Goal: Information Seeking & Learning: Learn about a topic

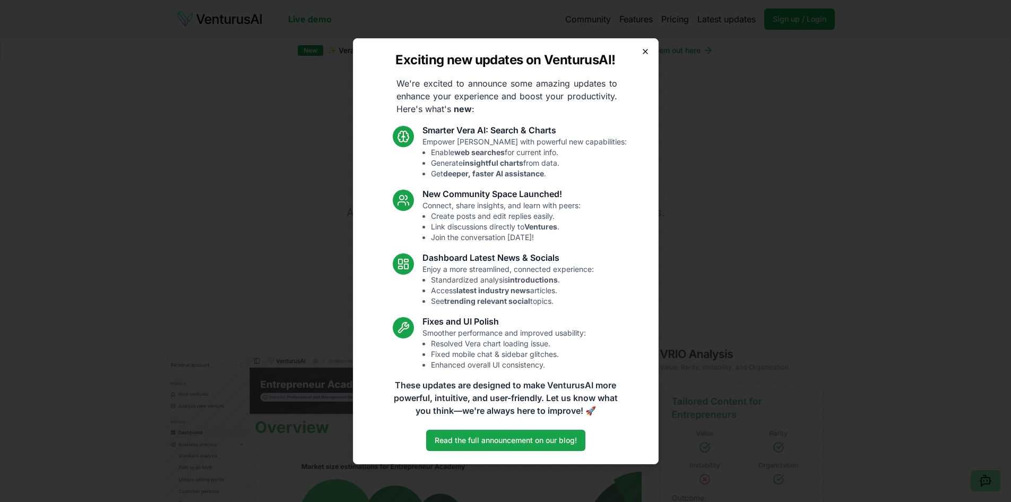
click at [646, 50] on icon "button" at bounding box center [645, 51] width 8 height 8
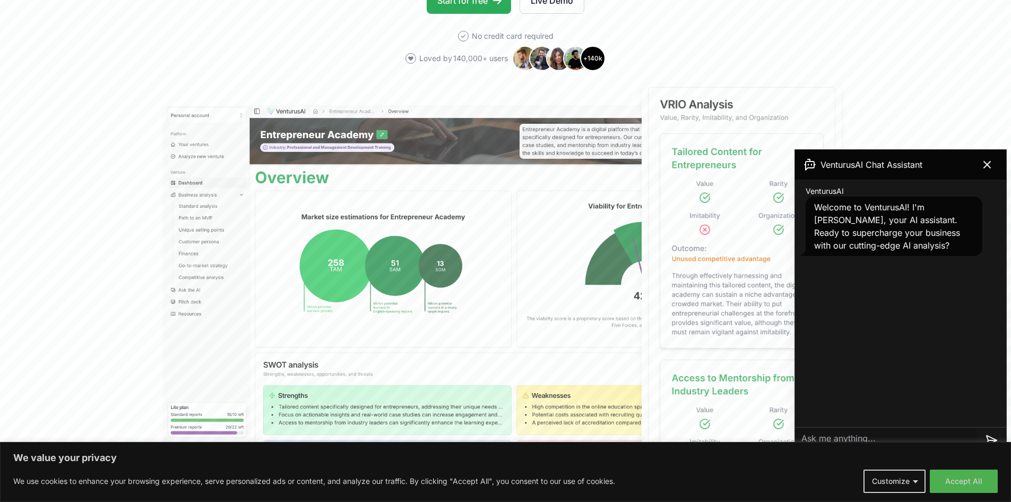
scroll to position [265, 0]
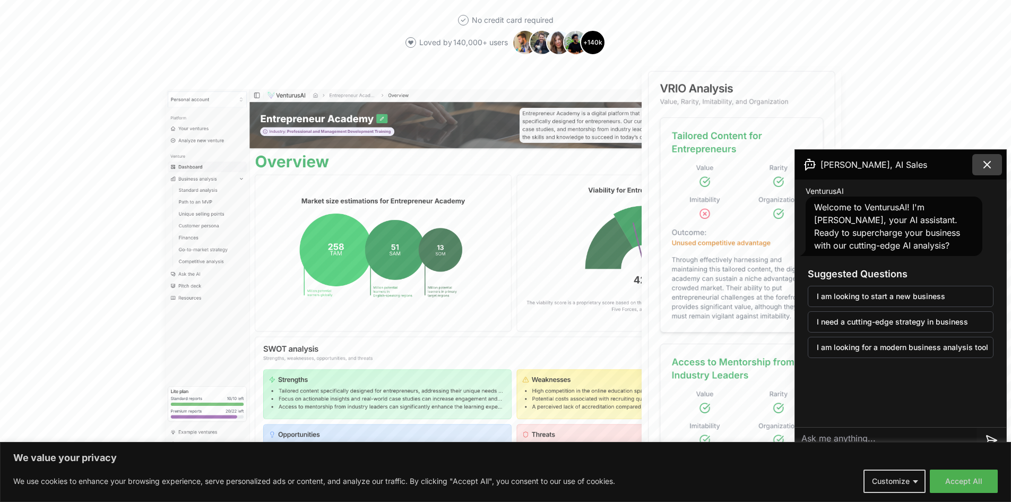
click at [988, 162] on icon at bounding box center [987, 164] width 13 height 13
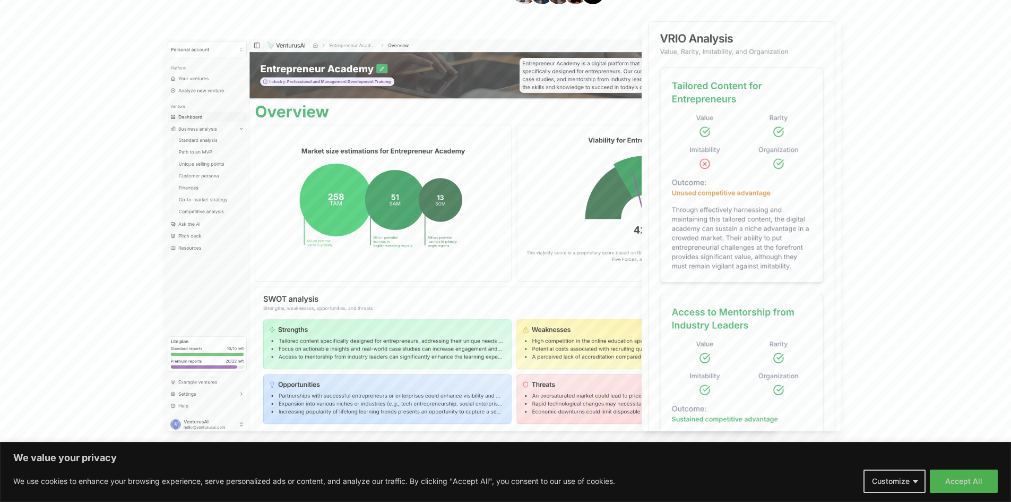
scroll to position [0, 0]
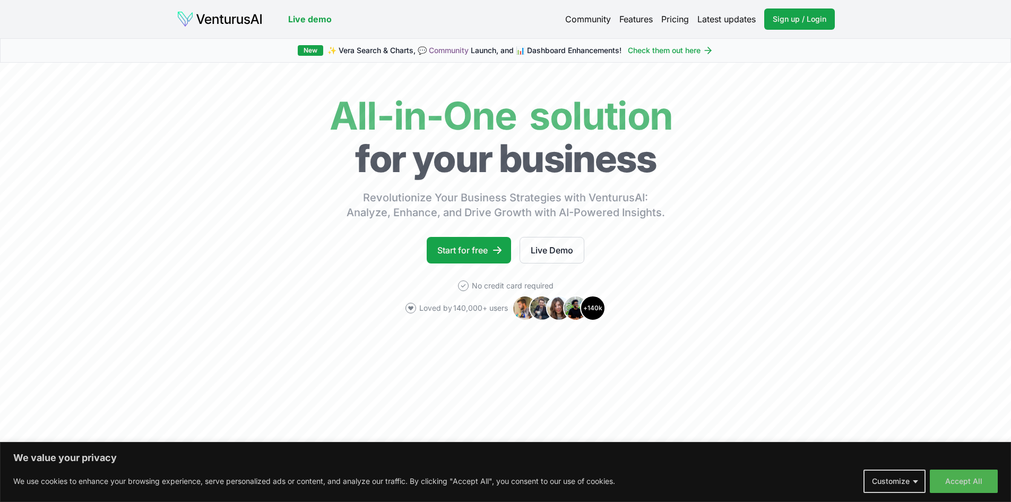
click at [674, 14] on link "Pricing" at bounding box center [675, 19] width 28 height 13
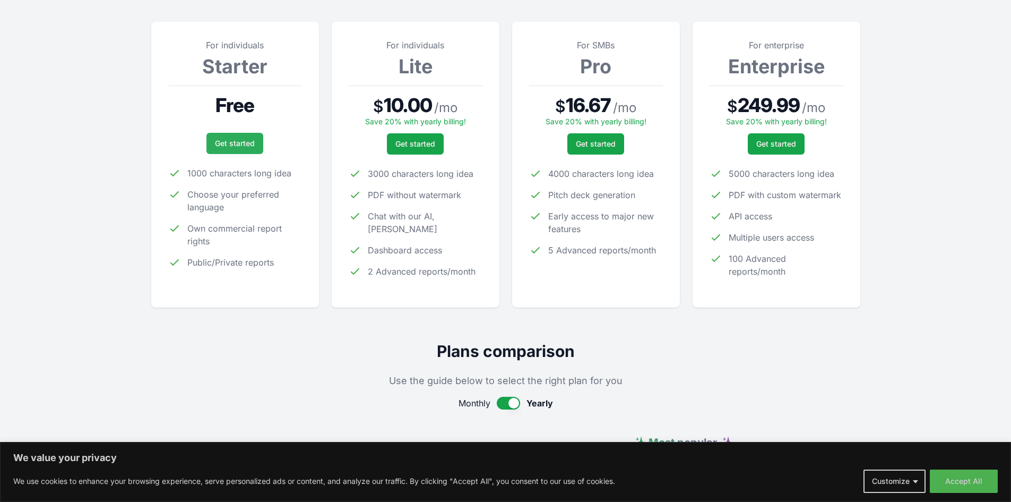
scroll to position [159, 0]
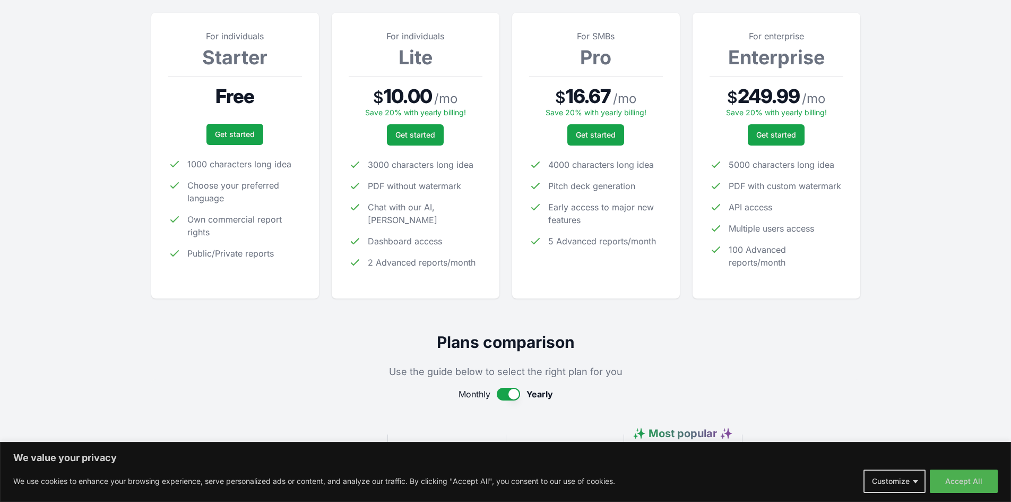
click at [433, 88] on div "$ 10.00 / mo" at bounding box center [416, 96] width 134 height 22
click at [388, 256] on span "2 Advanced reports/month" at bounding box center [422, 262] width 108 height 13
